Goal: Task Accomplishment & Management: Use online tool/utility

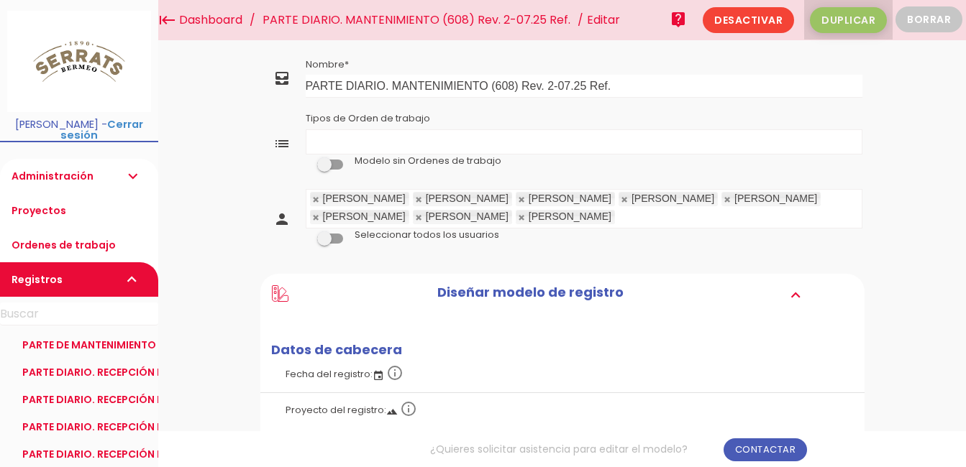
click at [844, 20] on span "Duplicar" at bounding box center [848, 20] width 77 height 26
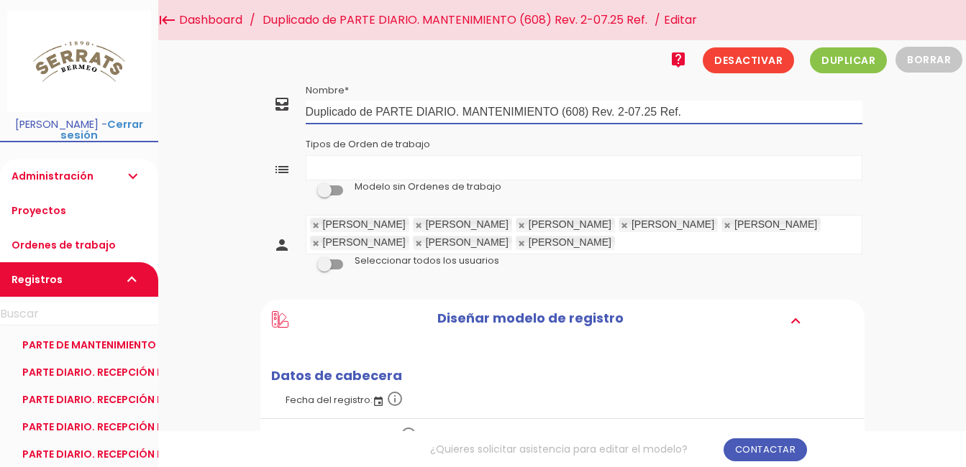
click at [376, 111] on input "Duplicado de PARTE DIARIO. MANTENIMIENTO (608) Rev. 2-07.25 Ref." at bounding box center [584, 112] width 557 height 23
click at [554, 109] on input "PARTE DIARIO. MANTENIMIENTO (608) Rev. 2-07.25 Ref." at bounding box center [584, 112] width 557 height 23
type input "PARTE DIARIO. MANTENIMIENTO (608) Rev. 3-09.25 Ref."
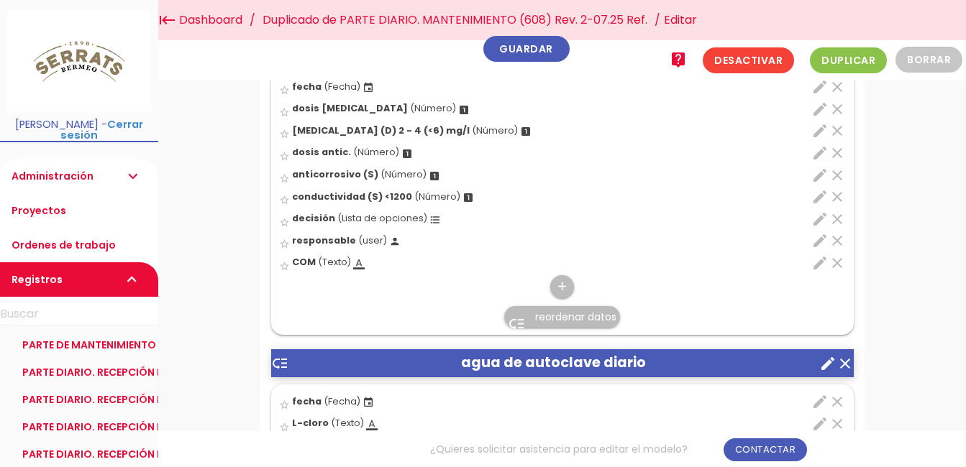
scroll to position [432, 0]
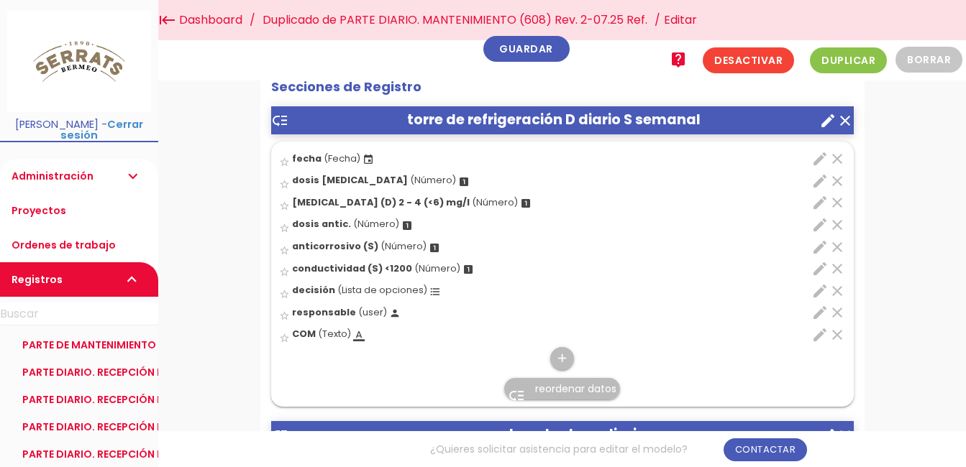
click at [816, 268] on icon "edit" at bounding box center [819, 268] width 17 height 17
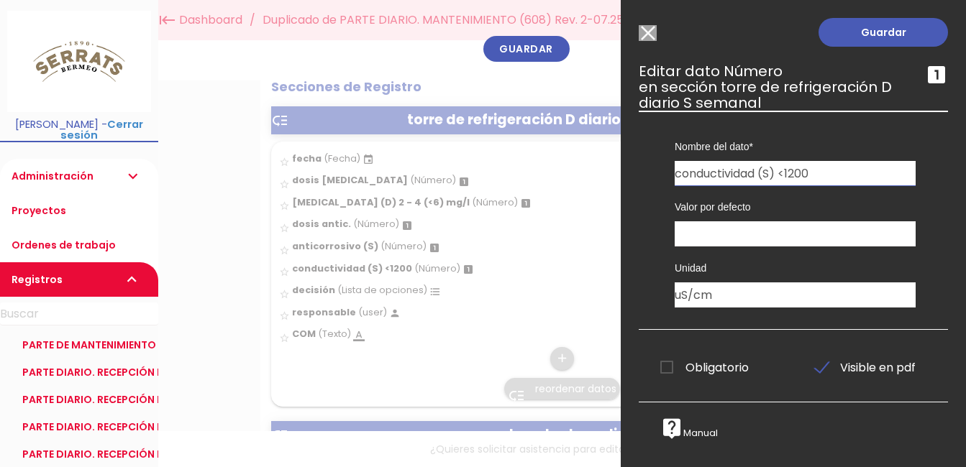
click at [649, 35] on input "Modelo sin Ordenes de trabajo" at bounding box center [648, 33] width 18 height 16
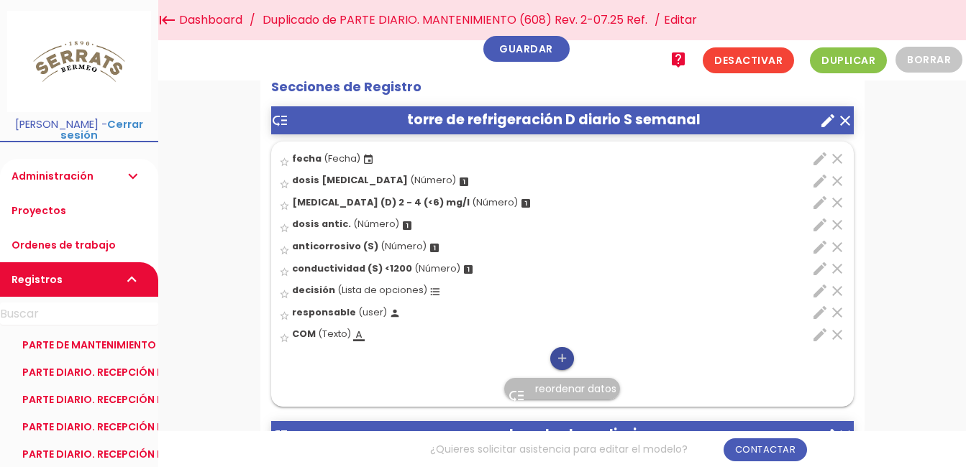
click at [562, 357] on icon "add" at bounding box center [562, 358] width 14 height 23
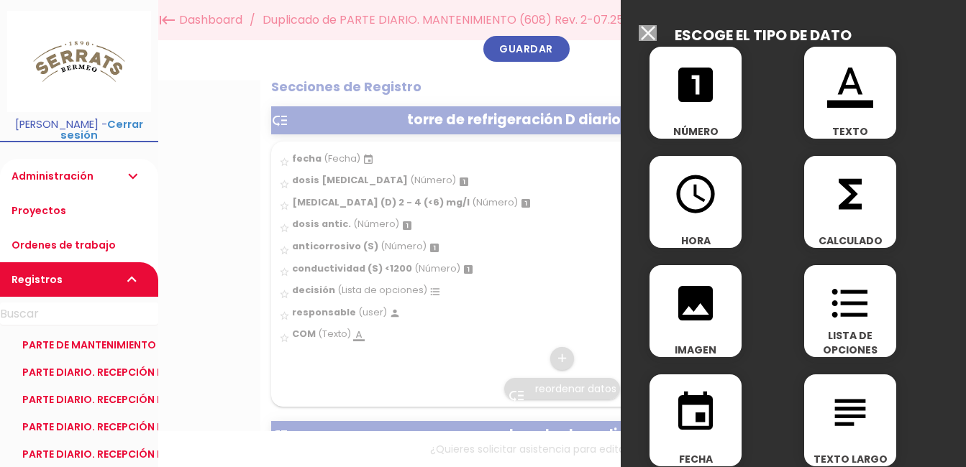
click at [693, 109] on div "looks_one NÚMERO" at bounding box center [695, 93] width 92 height 92
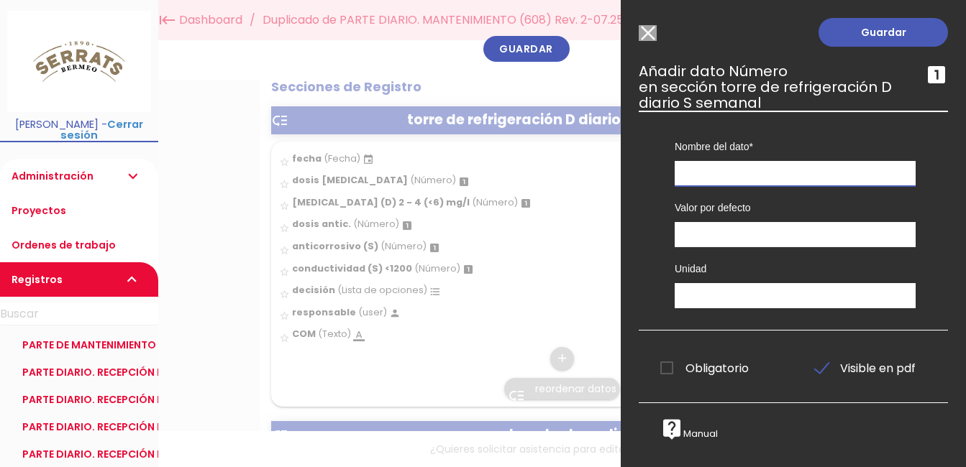
click at [705, 168] on input "text" at bounding box center [795, 173] width 241 height 25
type input "turbidez"
click at [711, 300] on input "text" at bounding box center [795, 295] width 241 height 25
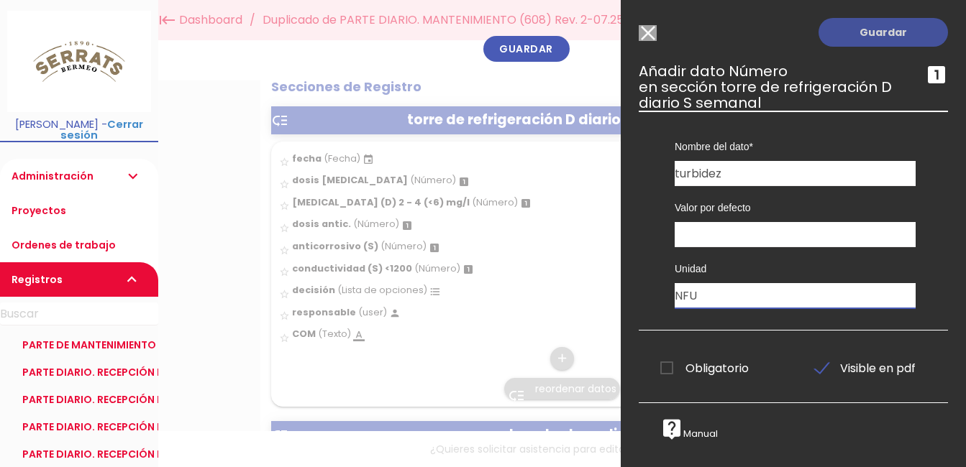
type input "NFU"
click at [837, 32] on link "Guardar" at bounding box center [882, 32] width 129 height 29
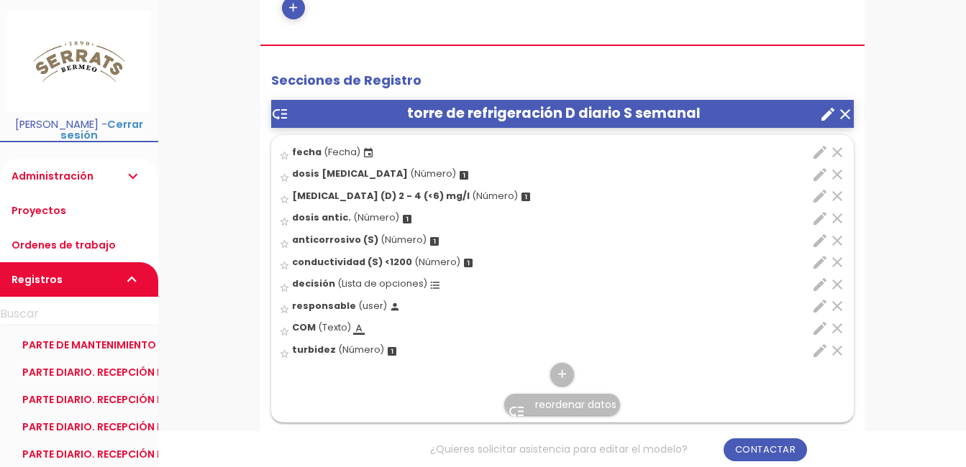
scroll to position [503, 0]
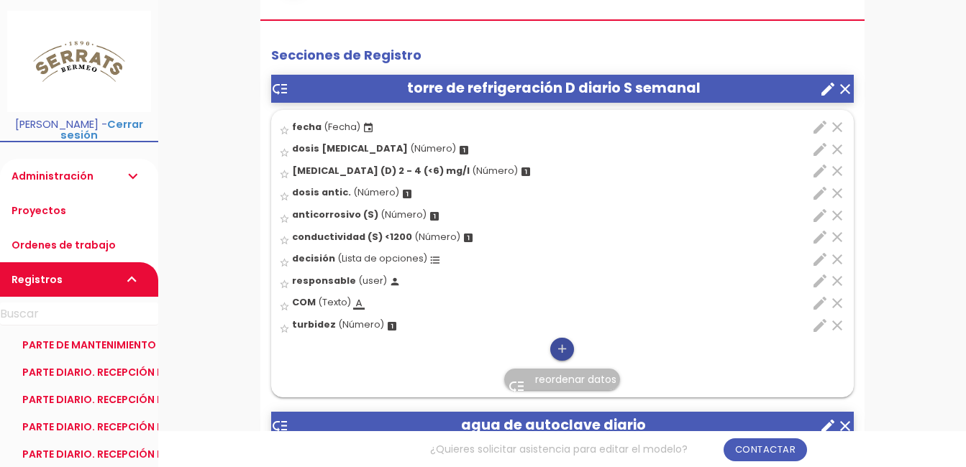
click at [566, 351] on icon "add" at bounding box center [562, 349] width 14 height 23
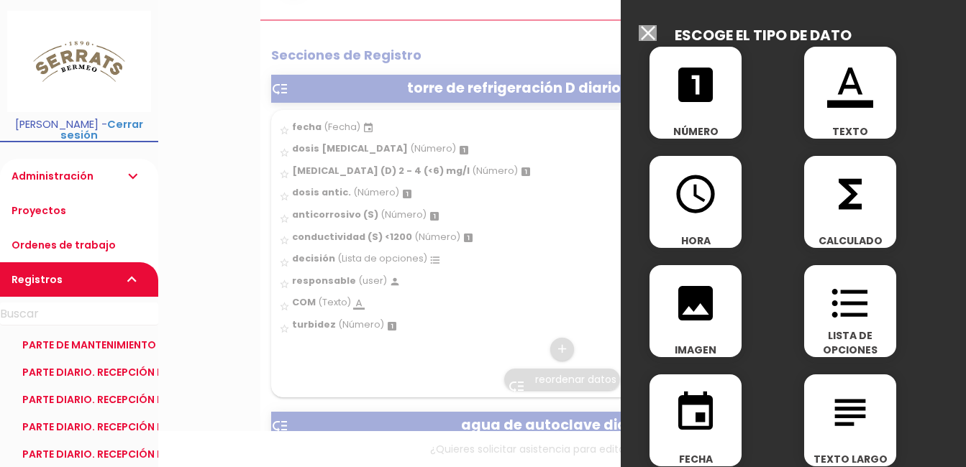
click at [700, 104] on icon "looks_one" at bounding box center [695, 85] width 46 height 46
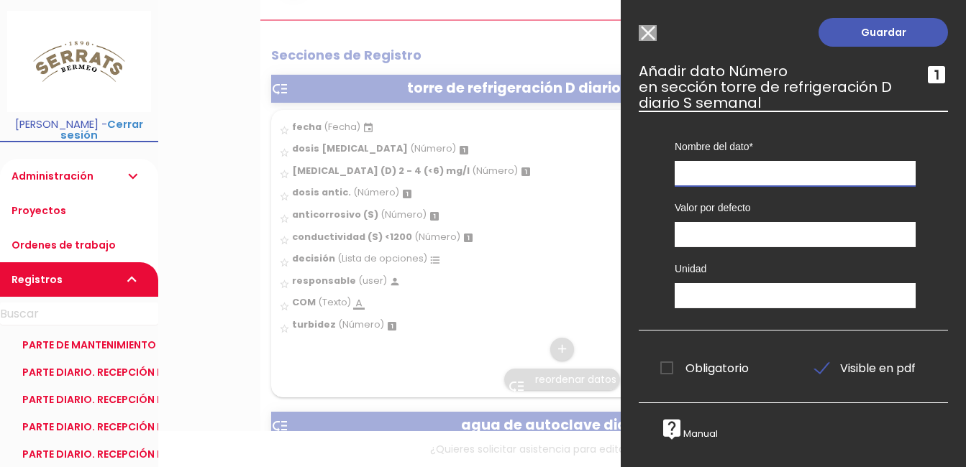
click at [724, 178] on input "text" at bounding box center [795, 173] width 241 height 25
type input "temperatura"
click at [712, 293] on input "text" at bounding box center [795, 295] width 241 height 25
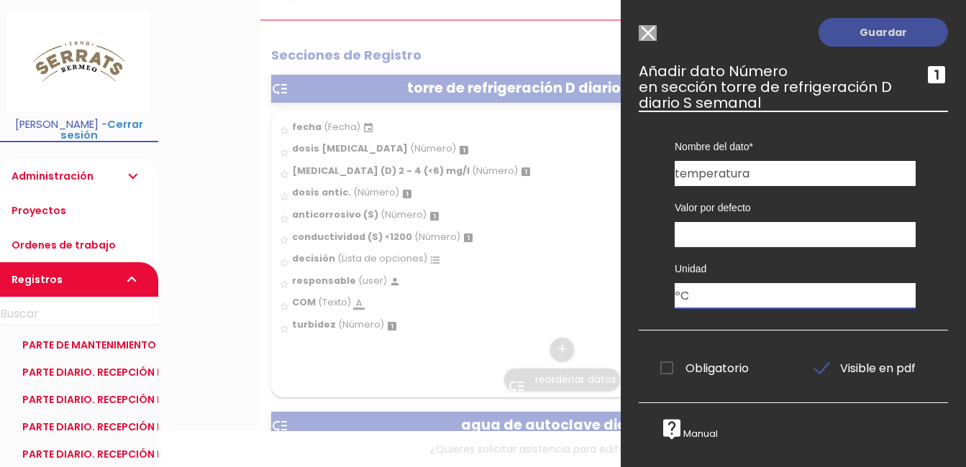
type input "ºC"
click at [865, 29] on link "Guardar" at bounding box center [882, 32] width 129 height 29
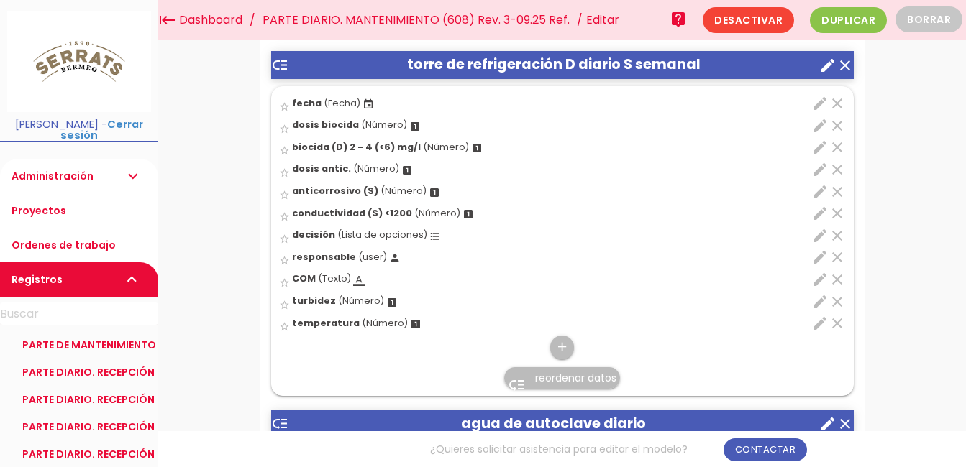
scroll to position [462, 0]
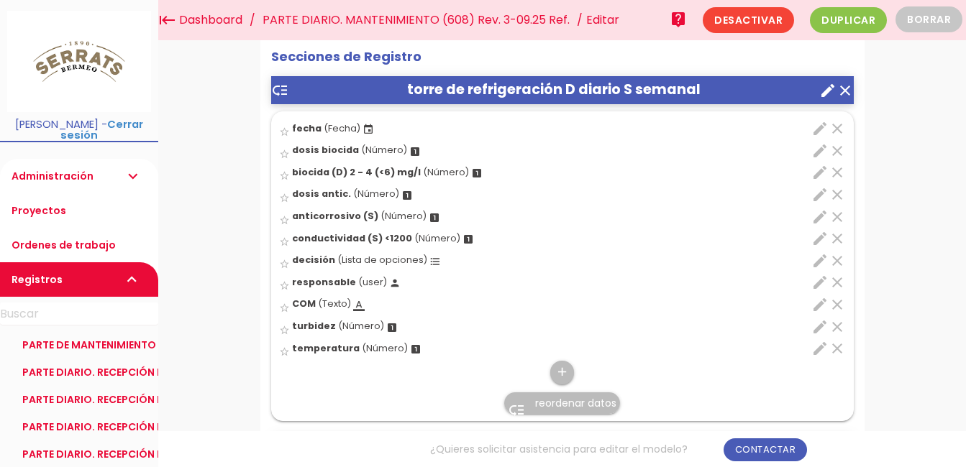
click at [595, 404] on span "reordenar datos" at bounding box center [575, 403] width 81 height 14
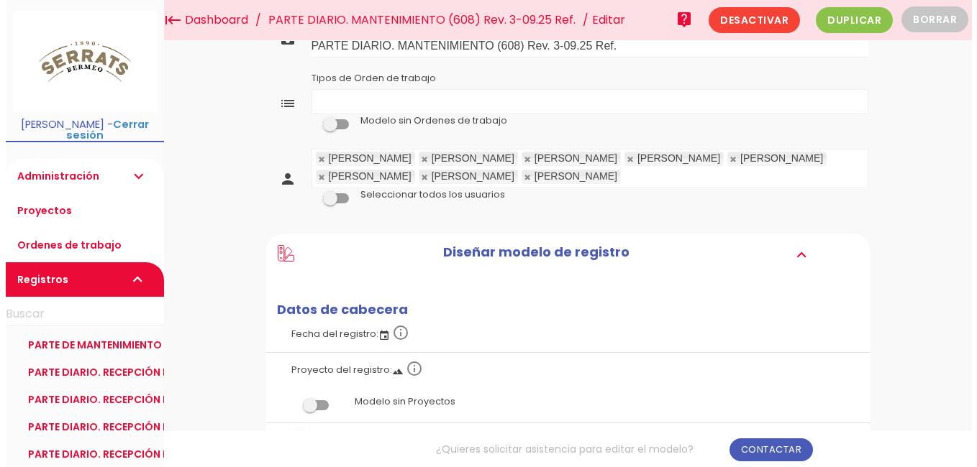
scroll to position [0, 0]
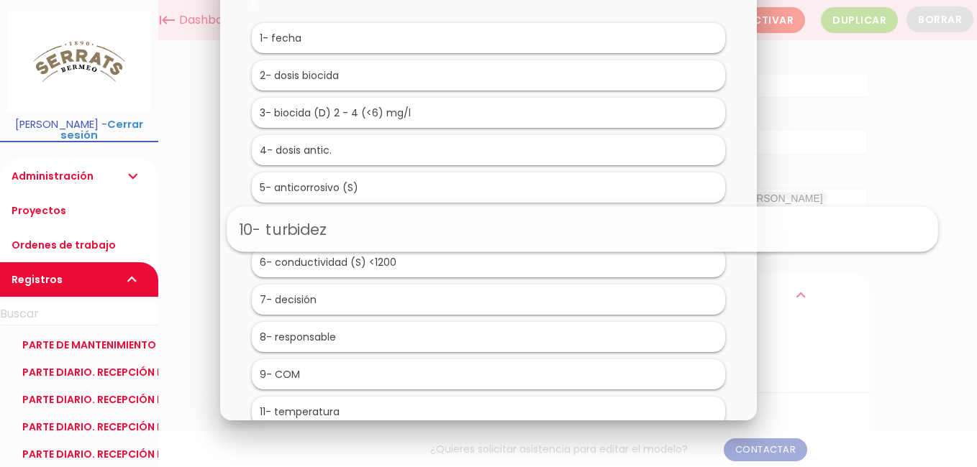
drag, startPoint x: 306, startPoint y: 369, endPoint x: 400, endPoint y: 222, distance: 174.0
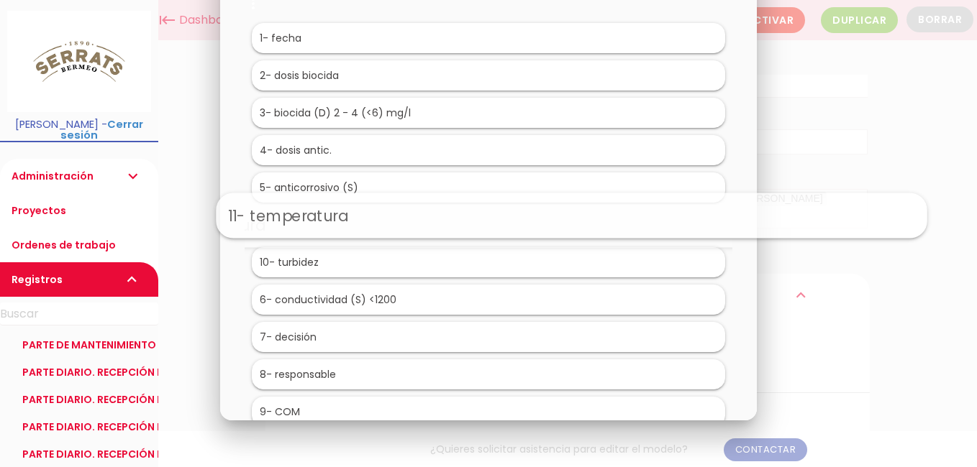
drag, startPoint x: 313, startPoint y: 411, endPoint x: 398, endPoint y: 211, distance: 217.5
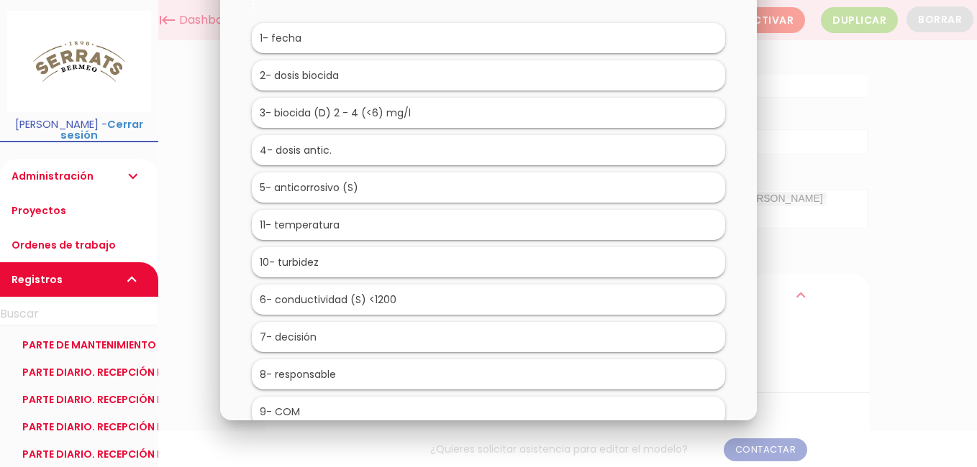
click at [347, 263] on li "10 - turbidez" at bounding box center [489, 262] width 474 height 30
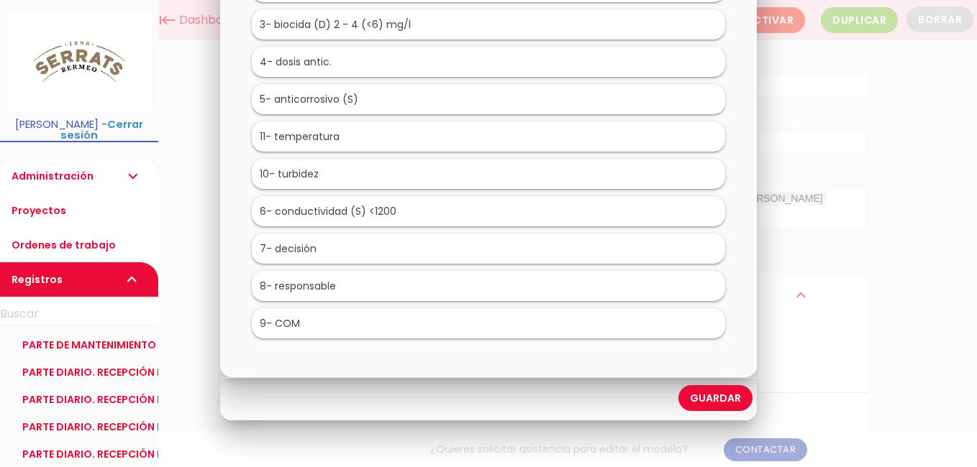
drag, startPoint x: 709, startPoint y: 404, endPoint x: 695, endPoint y: 403, distance: 13.7
click at [708, 403] on link "Guardar" at bounding box center [715, 398] width 74 height 26
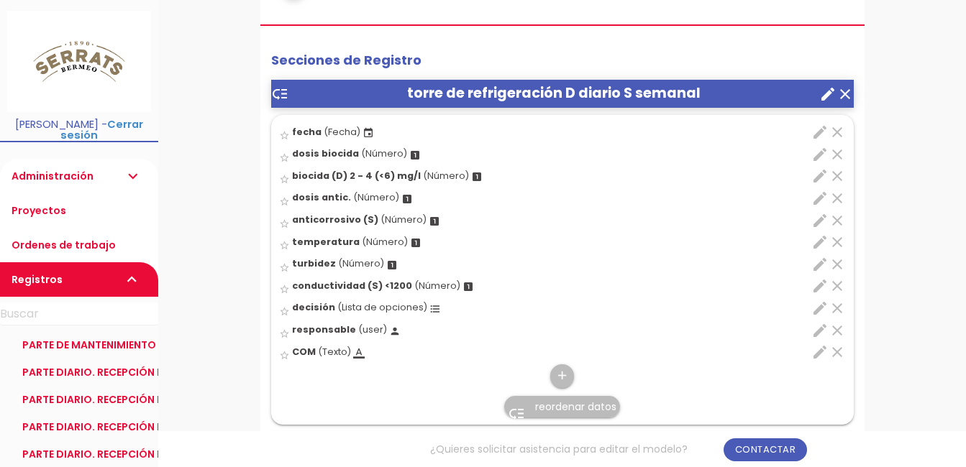
scroll to position [503, 0]
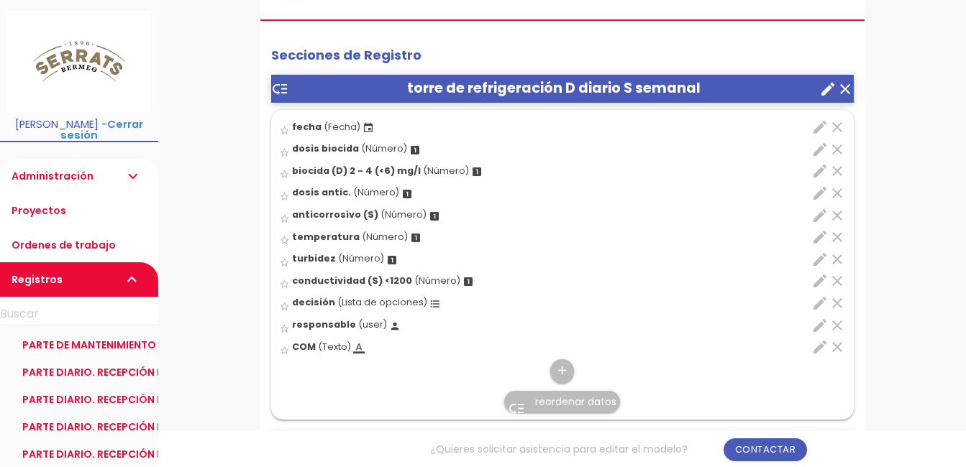
click at [820, 260] on icon "edit" at bounding box center [819, 259] width 17 height 17
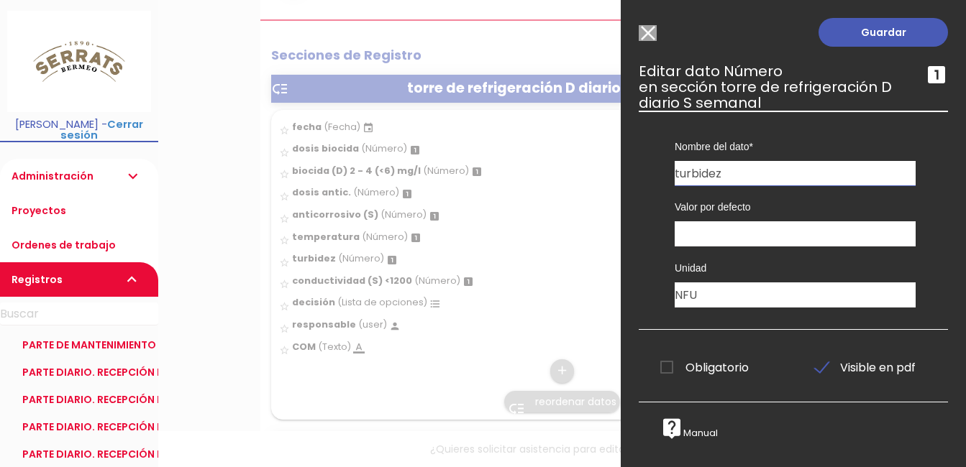
click at [737, 174] on input "turbidez" at bounding box center [795, 173] width 241 height 24
type input "turbidez"
click at [831, 38] on link "Guardar" at bounding box center [882, 32] width 129 height 29
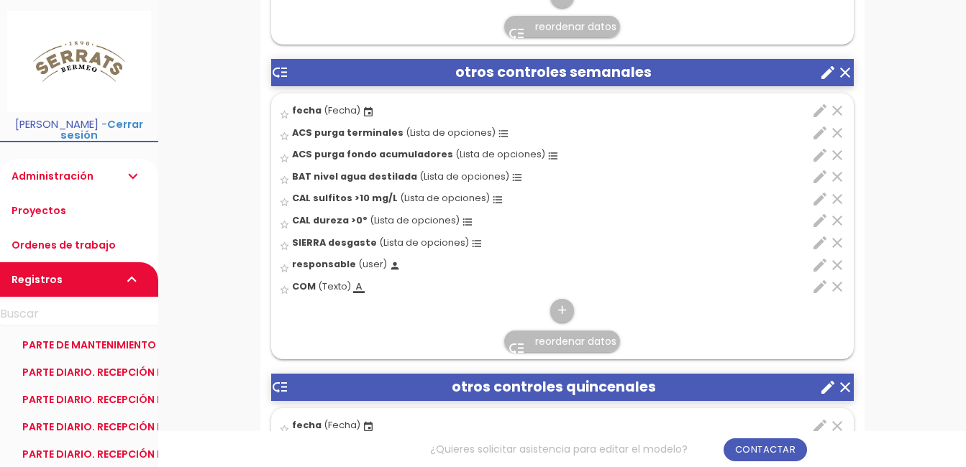
scroll to position [1151, 0]
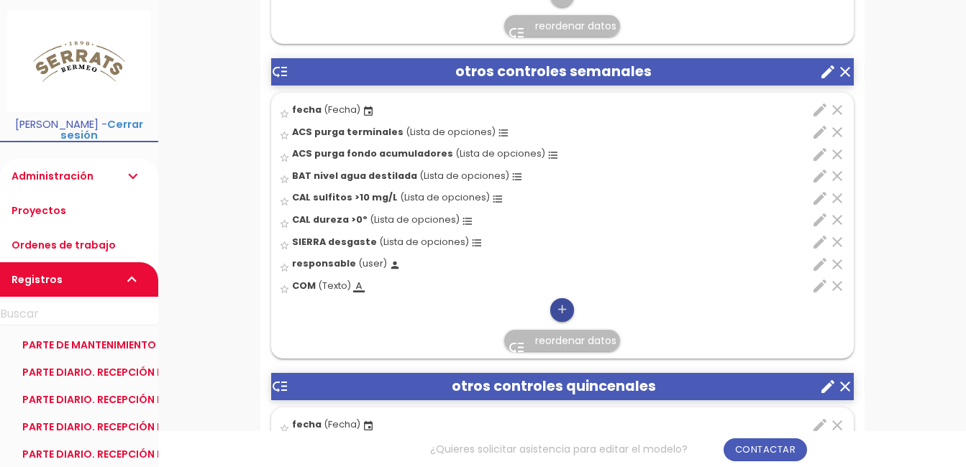
click at [565, 311] on icon "add" at bounding box center [562, 309] width 14 height 23
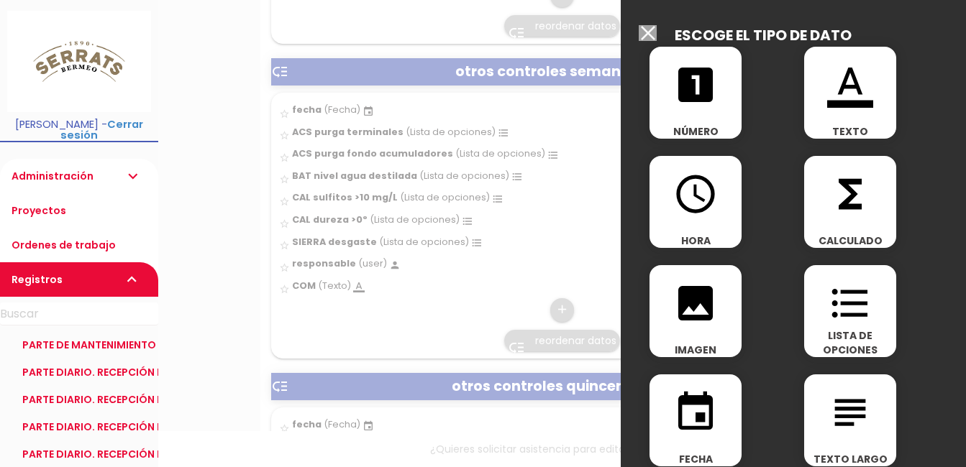
click at [649, 32] on input "Modelo sin Ordenes de trabajo" at bounding box center [648, 33] width 18 height 16
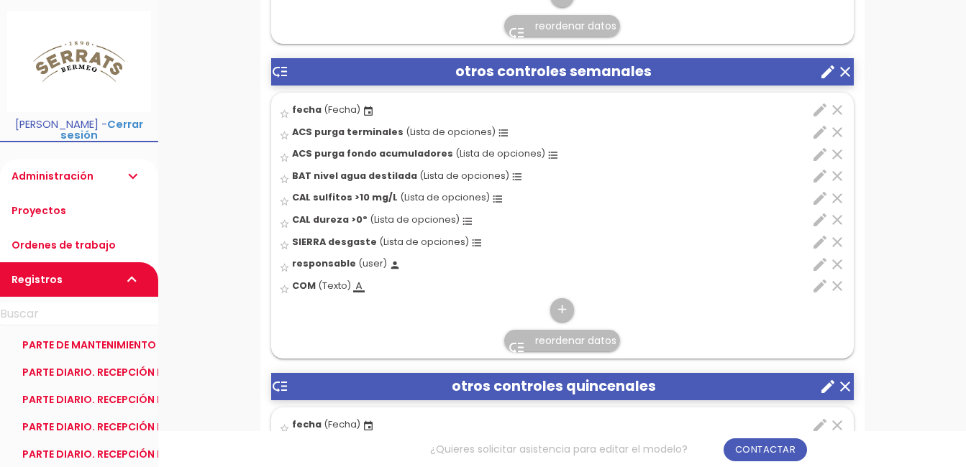
click at [817, 131] on icon "edit" at bounding box center [819, 132] width 17 height 17
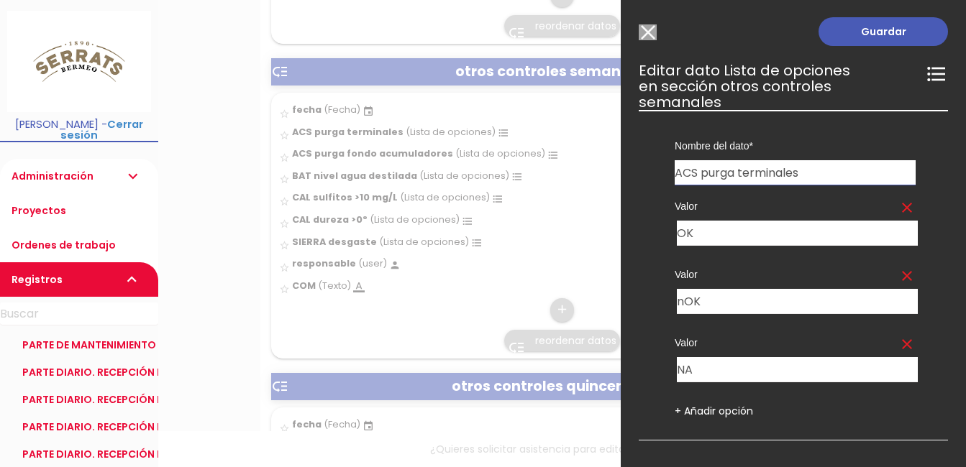
scroll to position [0, 0]
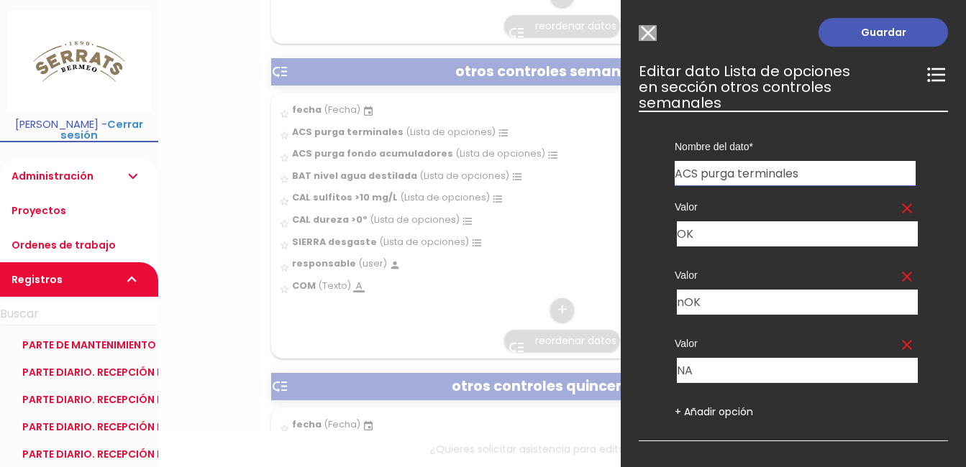
click at [654, 33] on input "Modelo sin Ordenes de trabajo" at bounding box center [648, 33] width 18 height 16
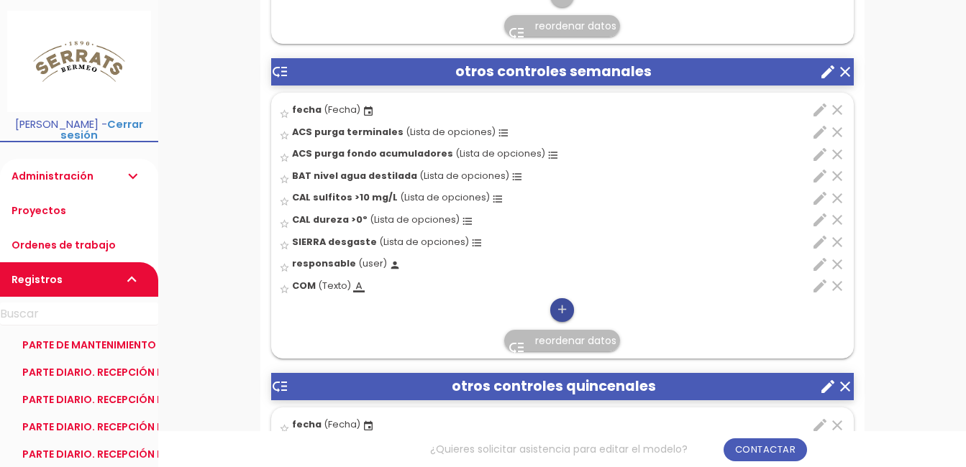
click at [561, 314] on icon "add" at bounding box center [562, 309] width 14 height 23
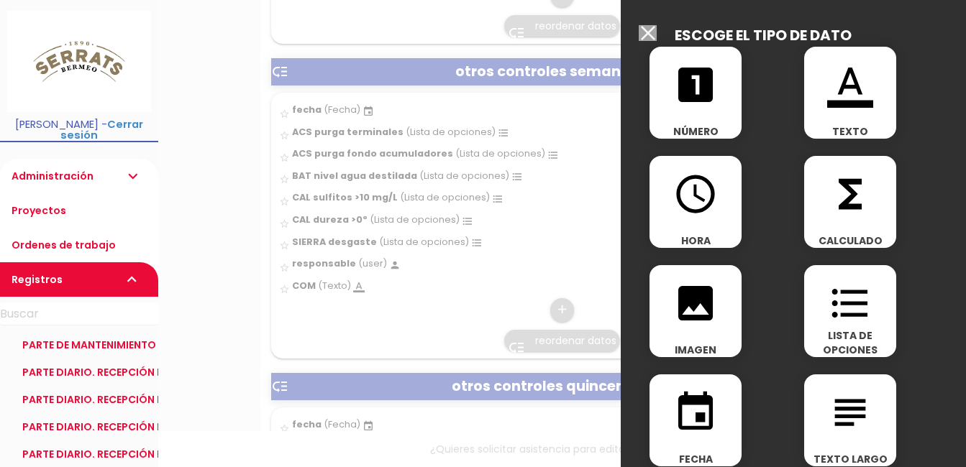
click at [845, 297] on icon "format_list_bulleted" at bounding box center [850, 303] width 46 height 46
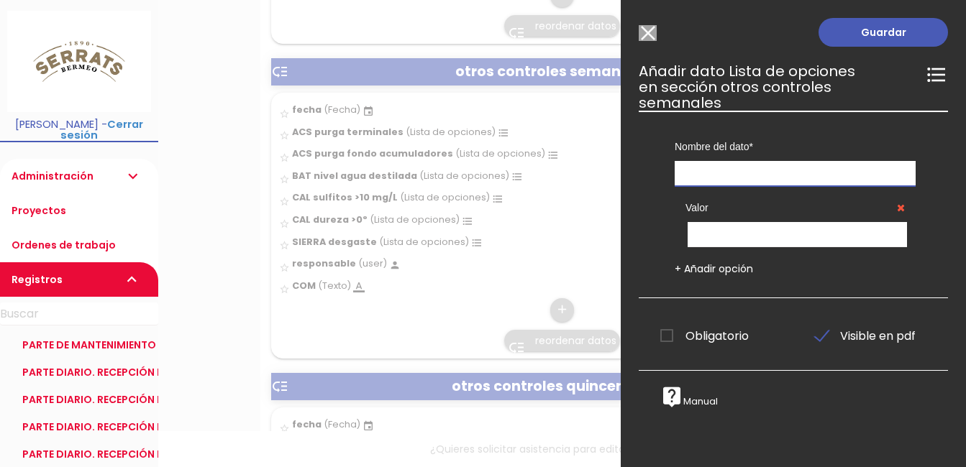
click at [721, 176] on input "text" at bounding box center [795, 173] width 241 height 25
type input "t"
type input "Temperatura terminales"
click at [734, 240] on input "text" at bounding box center [797, 234] width 219 height 25
type input "OK"
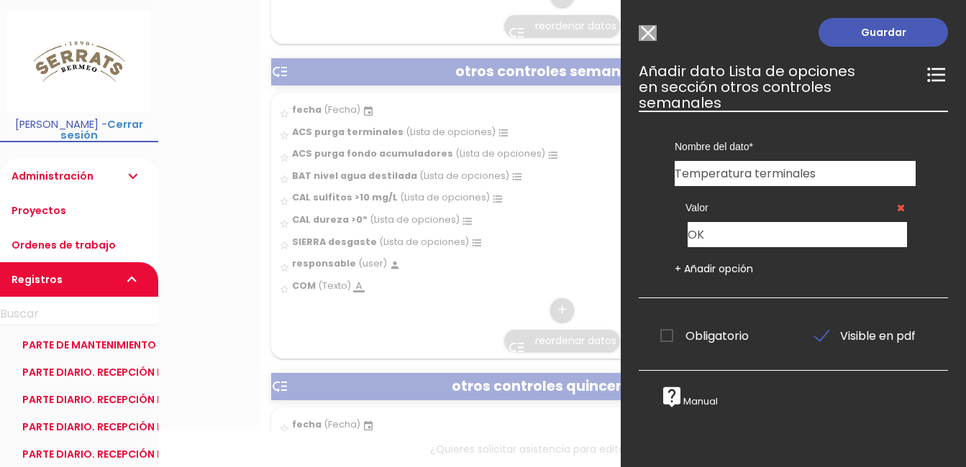
click at [708, 268] on link "+ Añadir opción" at bounding box center [714, 269] width 78 height 14
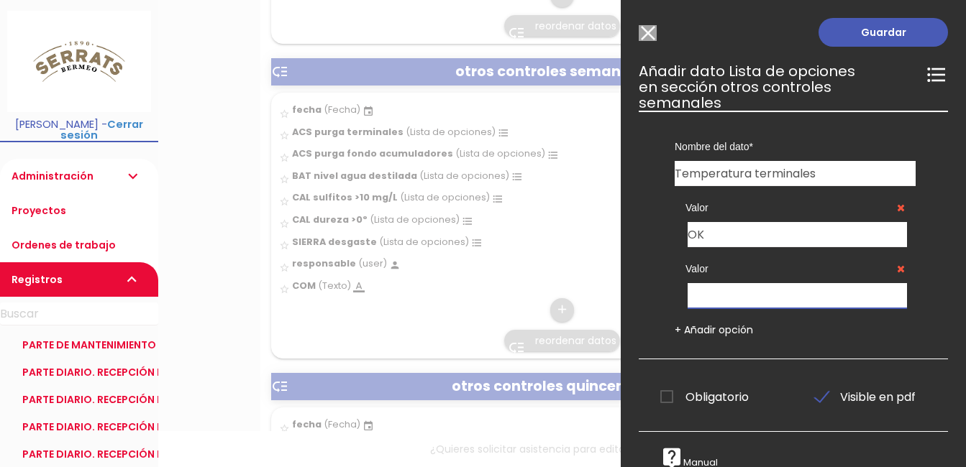
click at [717, 298] on input "text" at bounding box center [797, 295] width 219 height 25
type input "nOK"
click at [735, 327] on link "+ Añadir opción" at bounding box center [714, 330] width 78 height 14
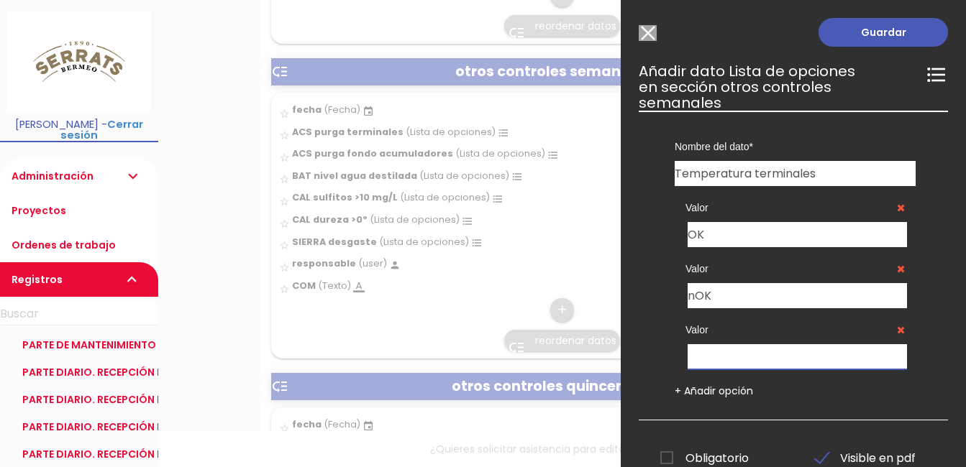
click at [732, 364] on input "text" at bounding box center [797, 356] width 219 height 25
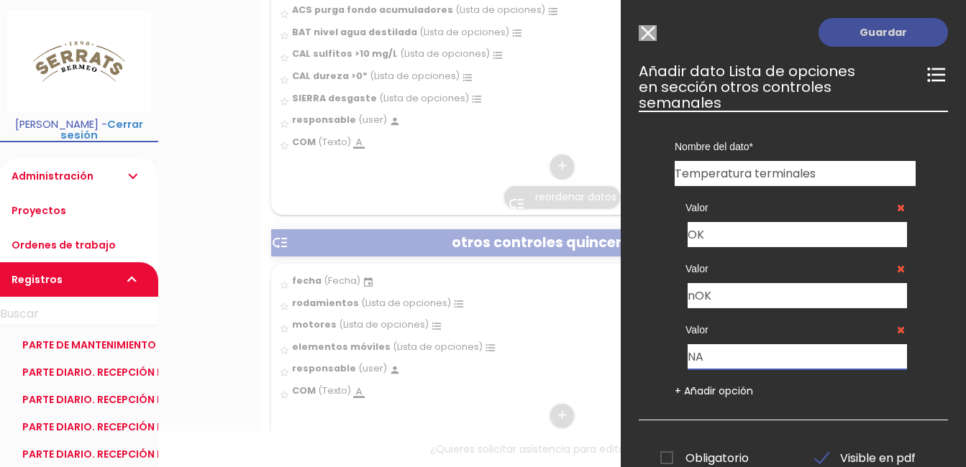
type input "NA"
click at [869, 37] on link "Guardar" at bounding box center [882, 32] width 129 height 29
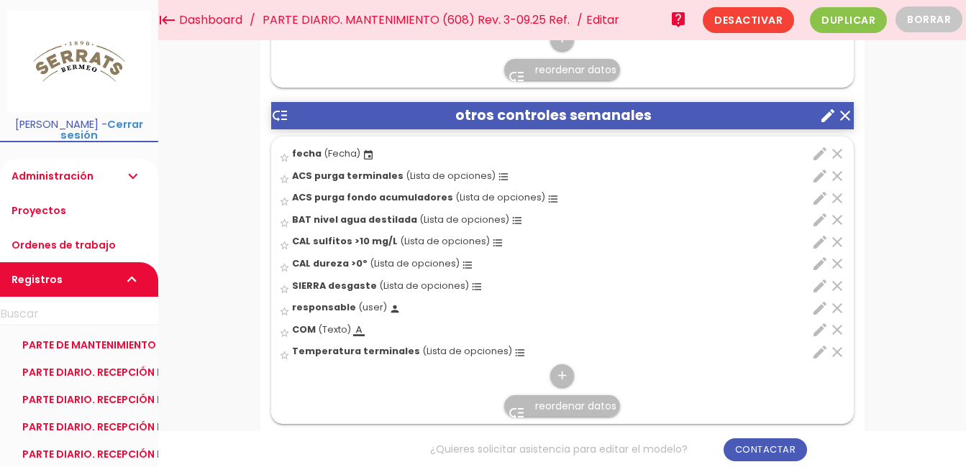
scroll to position [1059, 0]
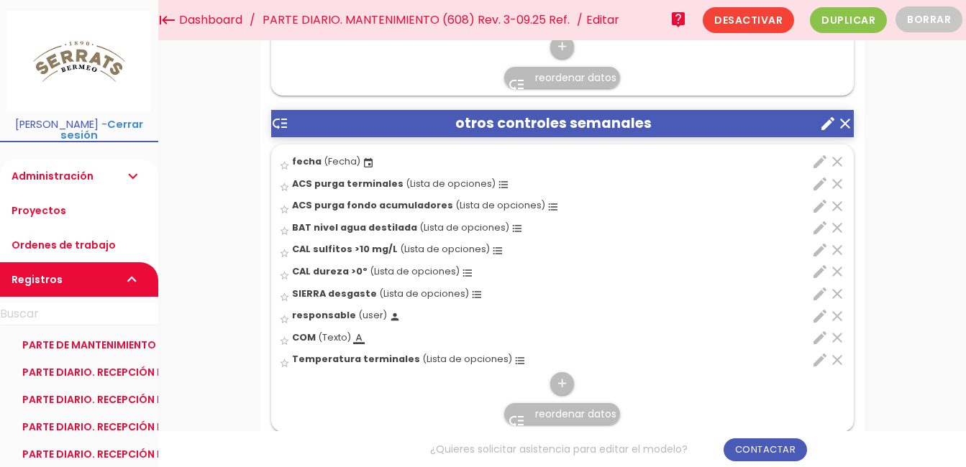
click at [555, 414] on span "reordenar datos" at bounding box center [575, 414] width 81 height 14
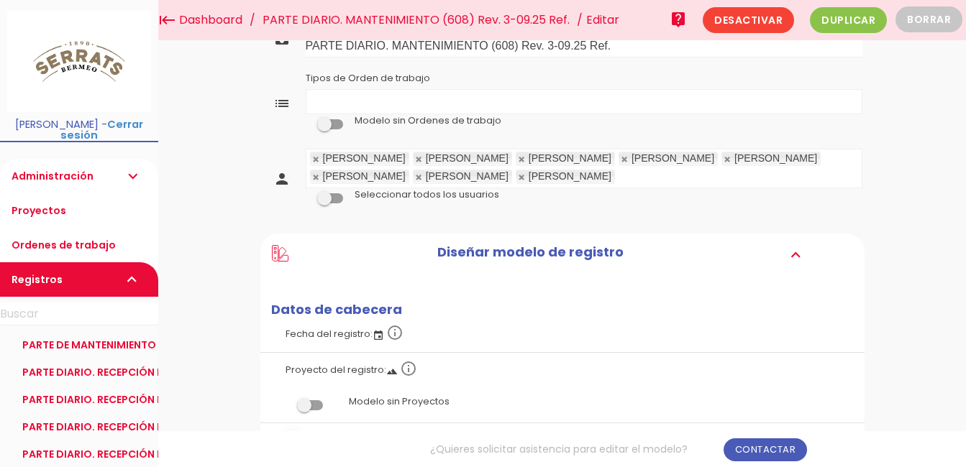
scroll to position [0, 0]
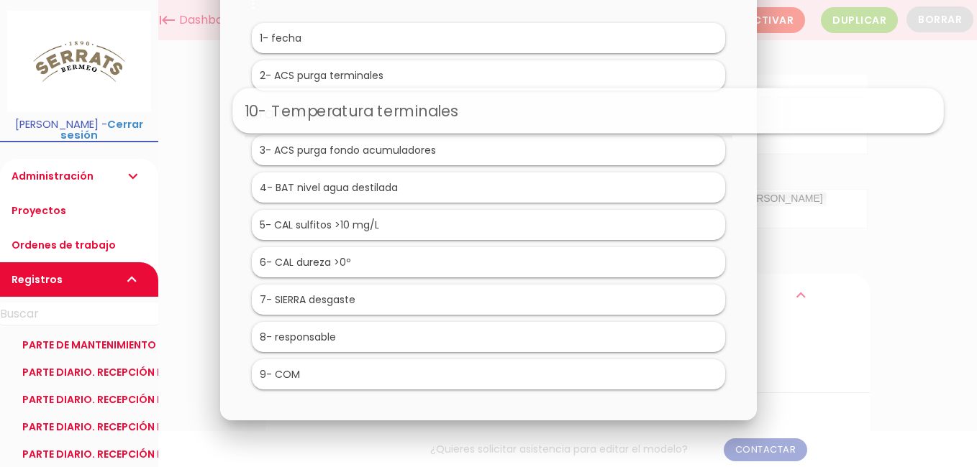
drag, startPoint x: 383, startPoint y: 381, endPoint x: 483, endPoint y: 117, distance: 282.7
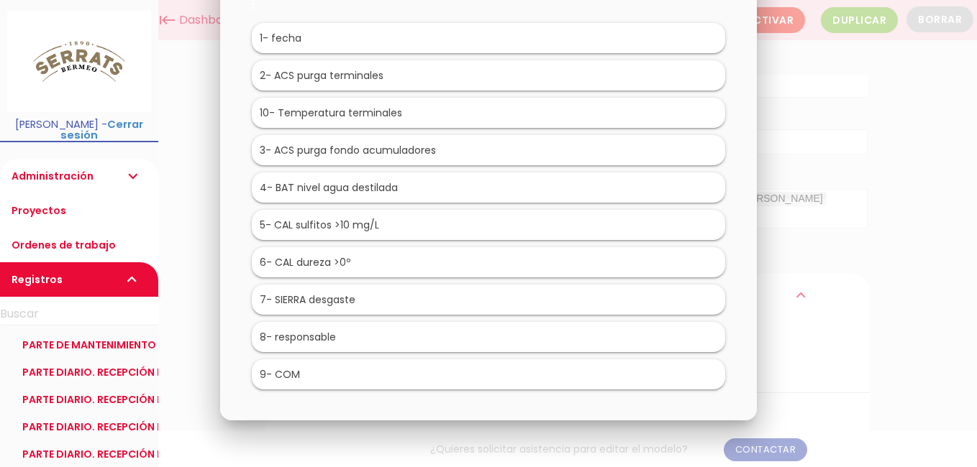
click at [937, 168] on div at bounding box center [488, 175] width 977 height 585
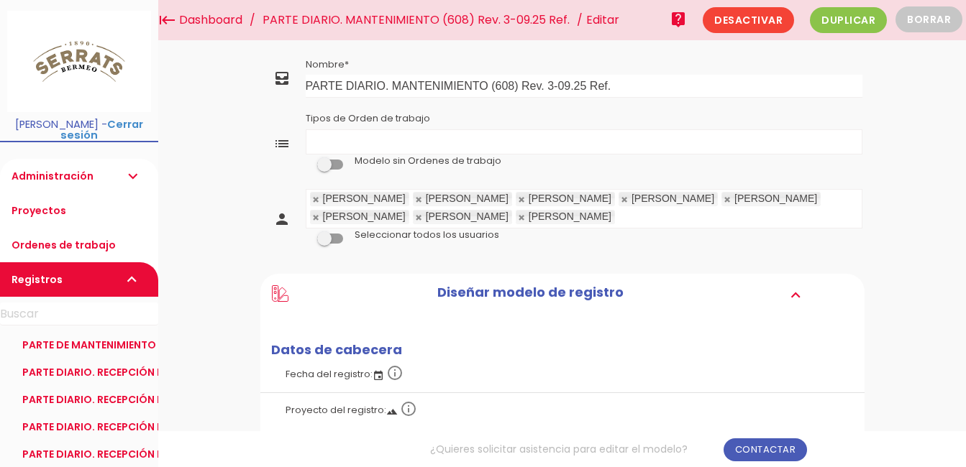
click at [338, 20] on link "PARTE DIARIO. MANTENIMIENTO (608) Rev. 3-09.25 Ref." at bounding box center [416, 20] width 314 height 40
